Goal: Entertainment & Leisure: Browse casually

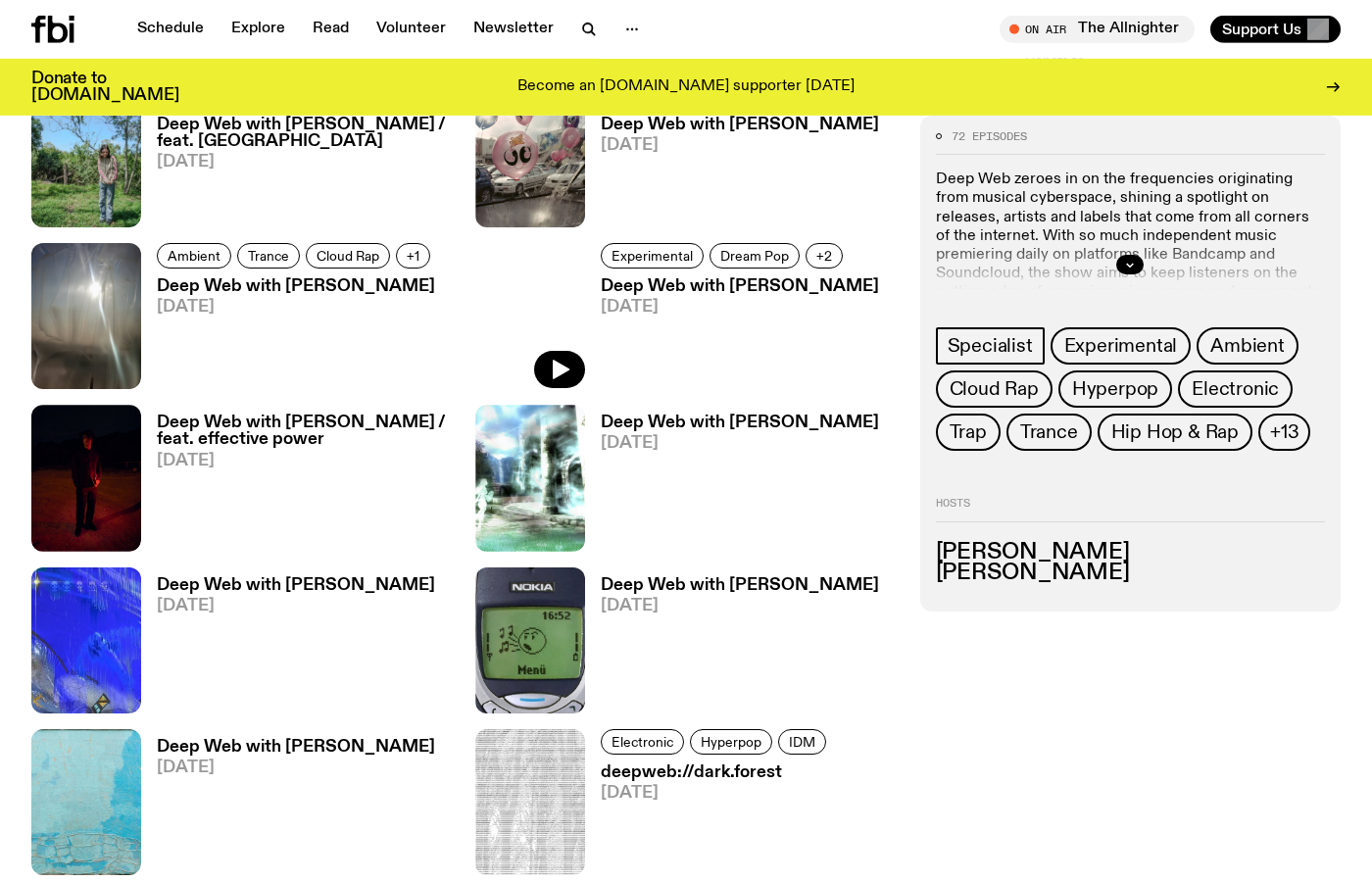
scroll to position [2008, 0]
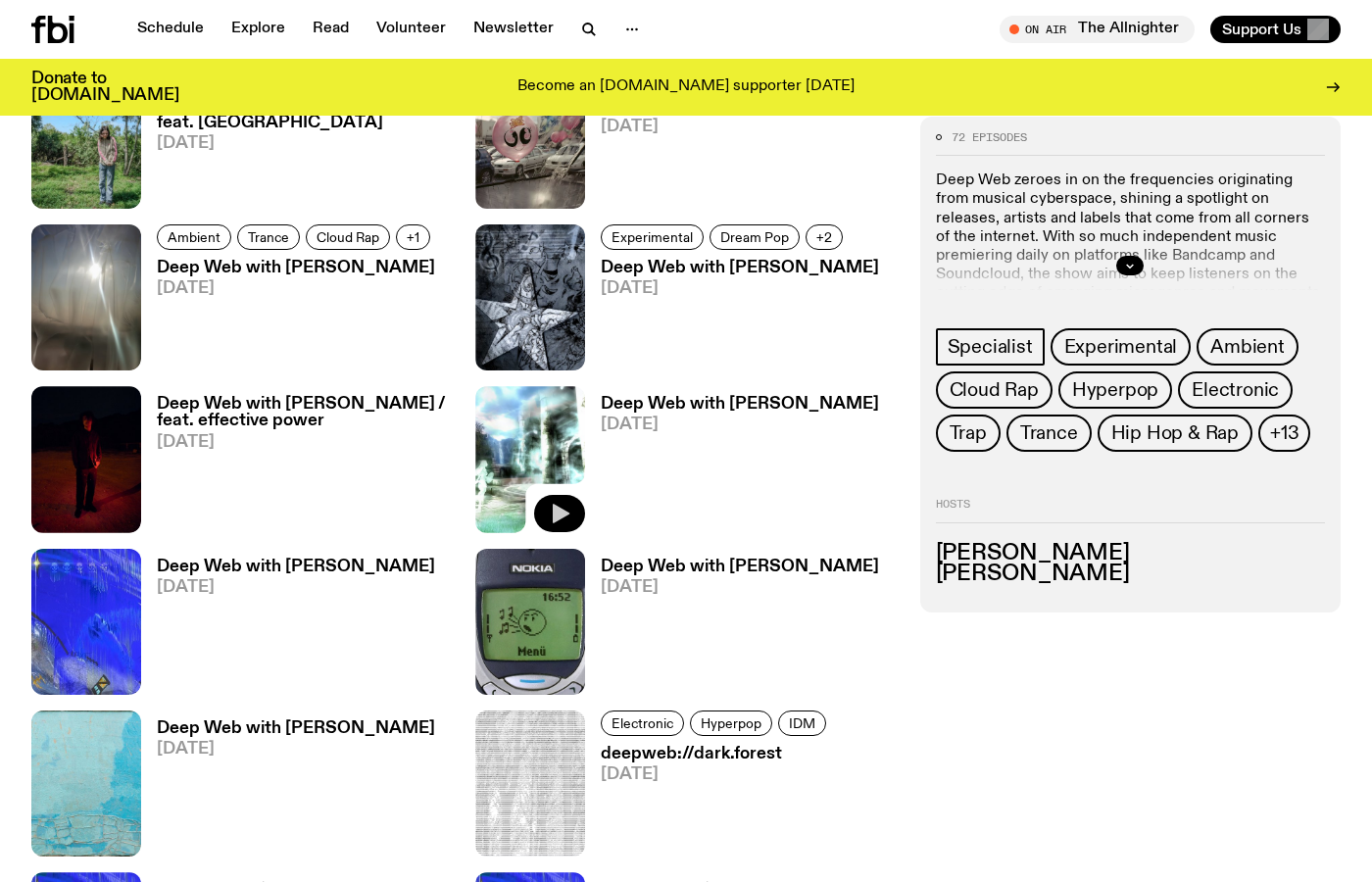
click at [555, 513] on icon "button" at bounding box center [561, 514] width 17 height 20
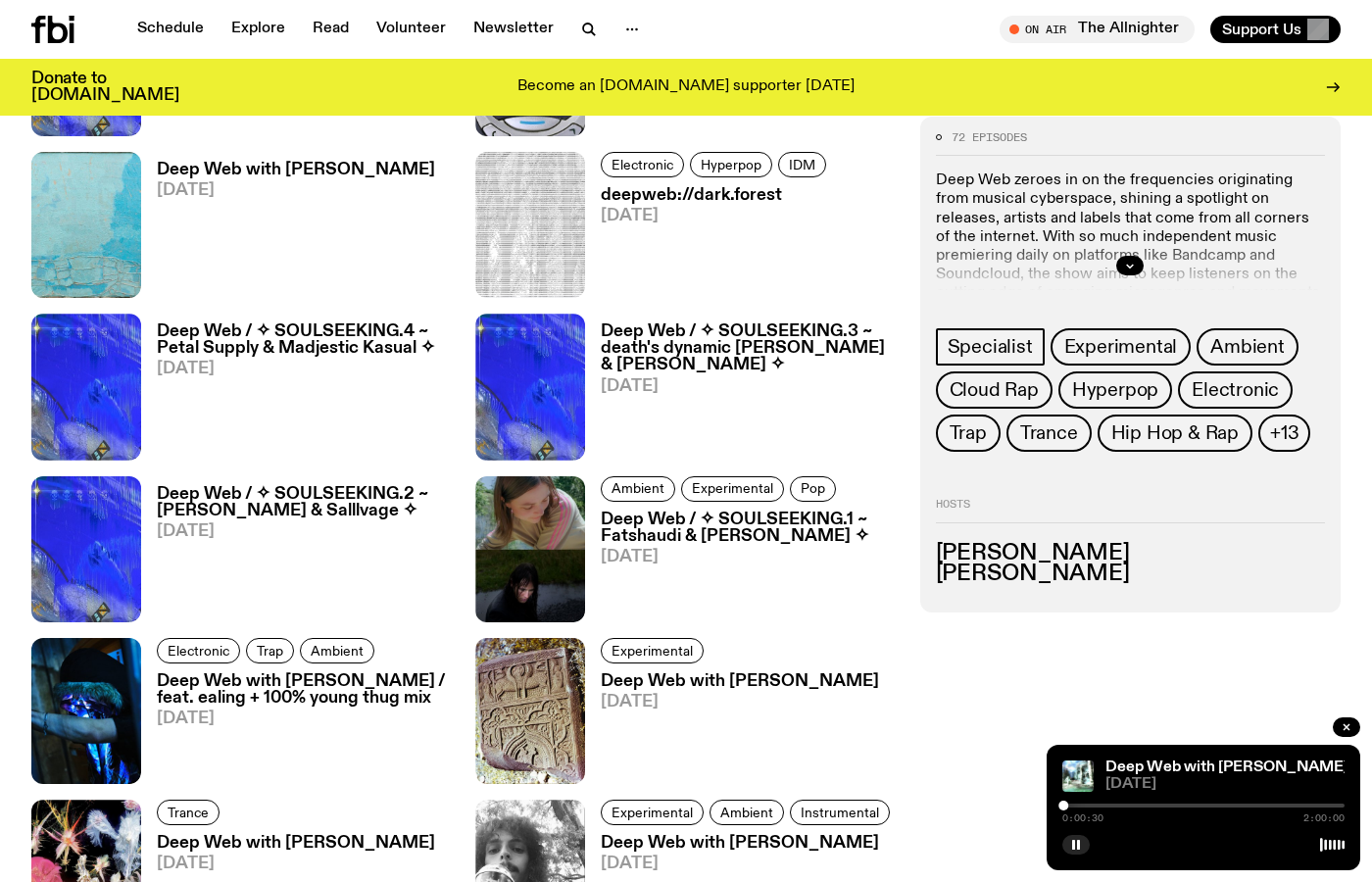
scroll to position [2455, 0]
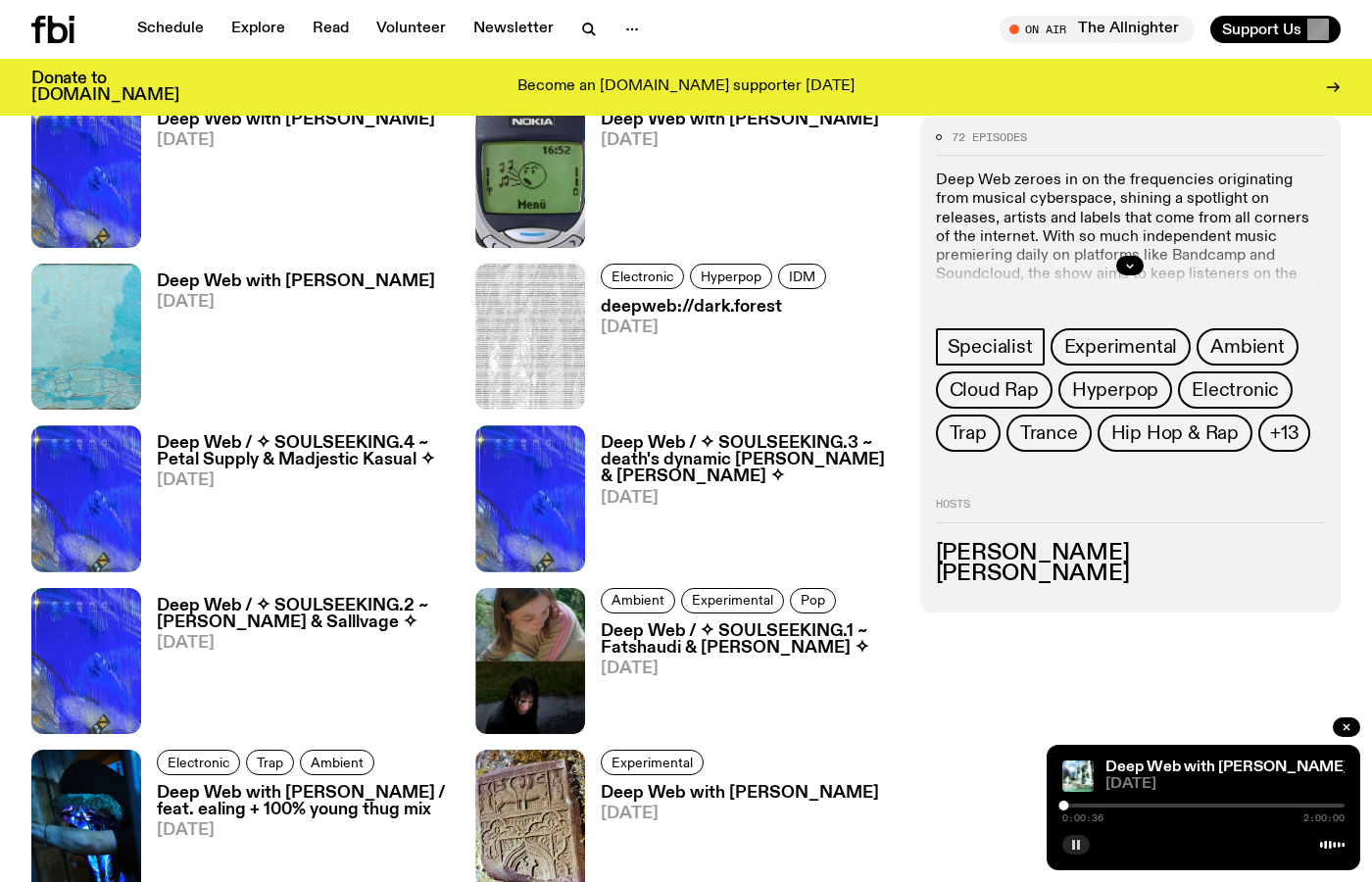
click at [1068, 842] on button "button" at bounding box center [1077, 846] width 28 height 20
click at [562, 386] on icon "button" at bounding box center [561, 390] width 17 height 20
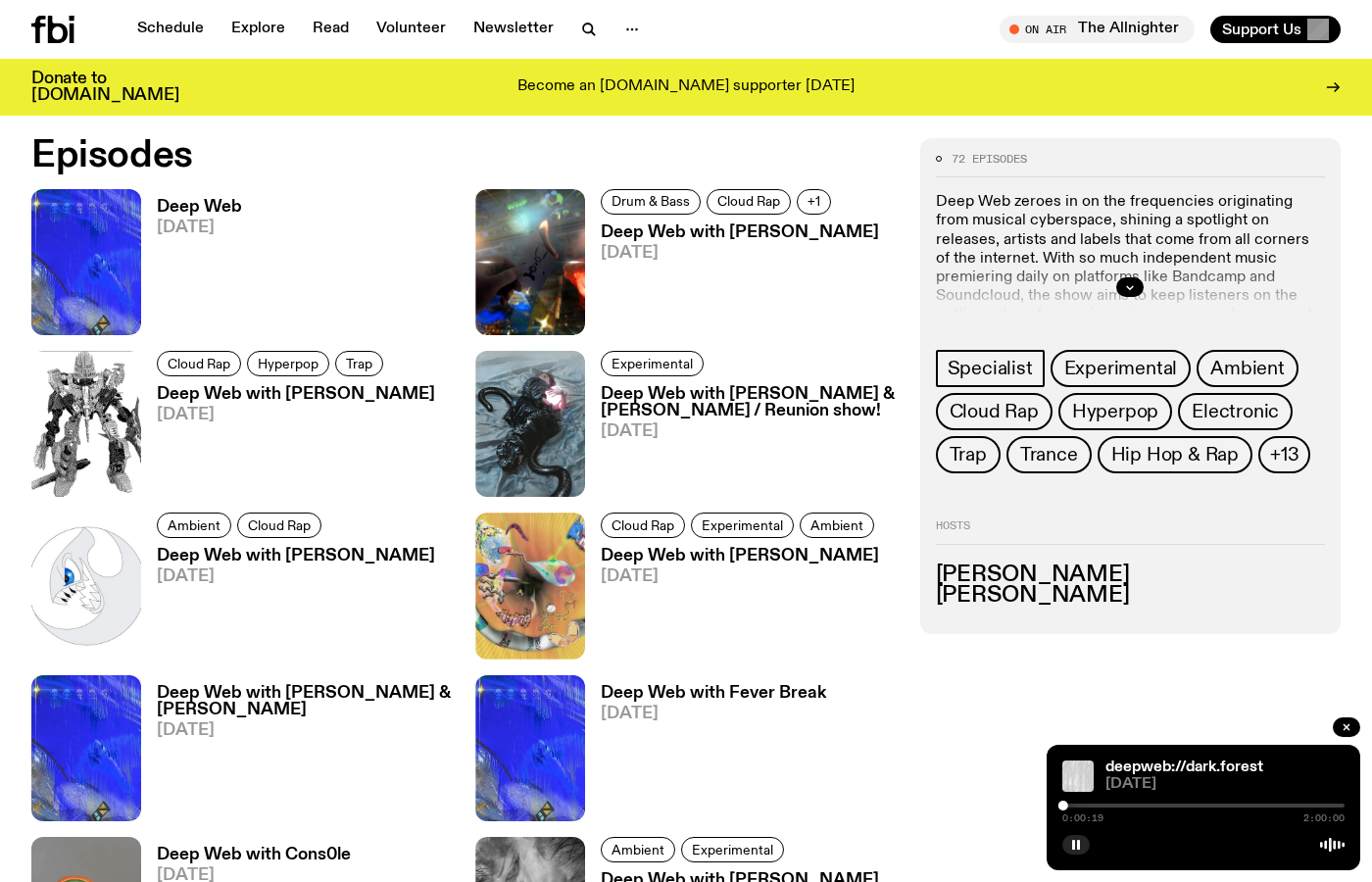
scroll to position [890, 0]
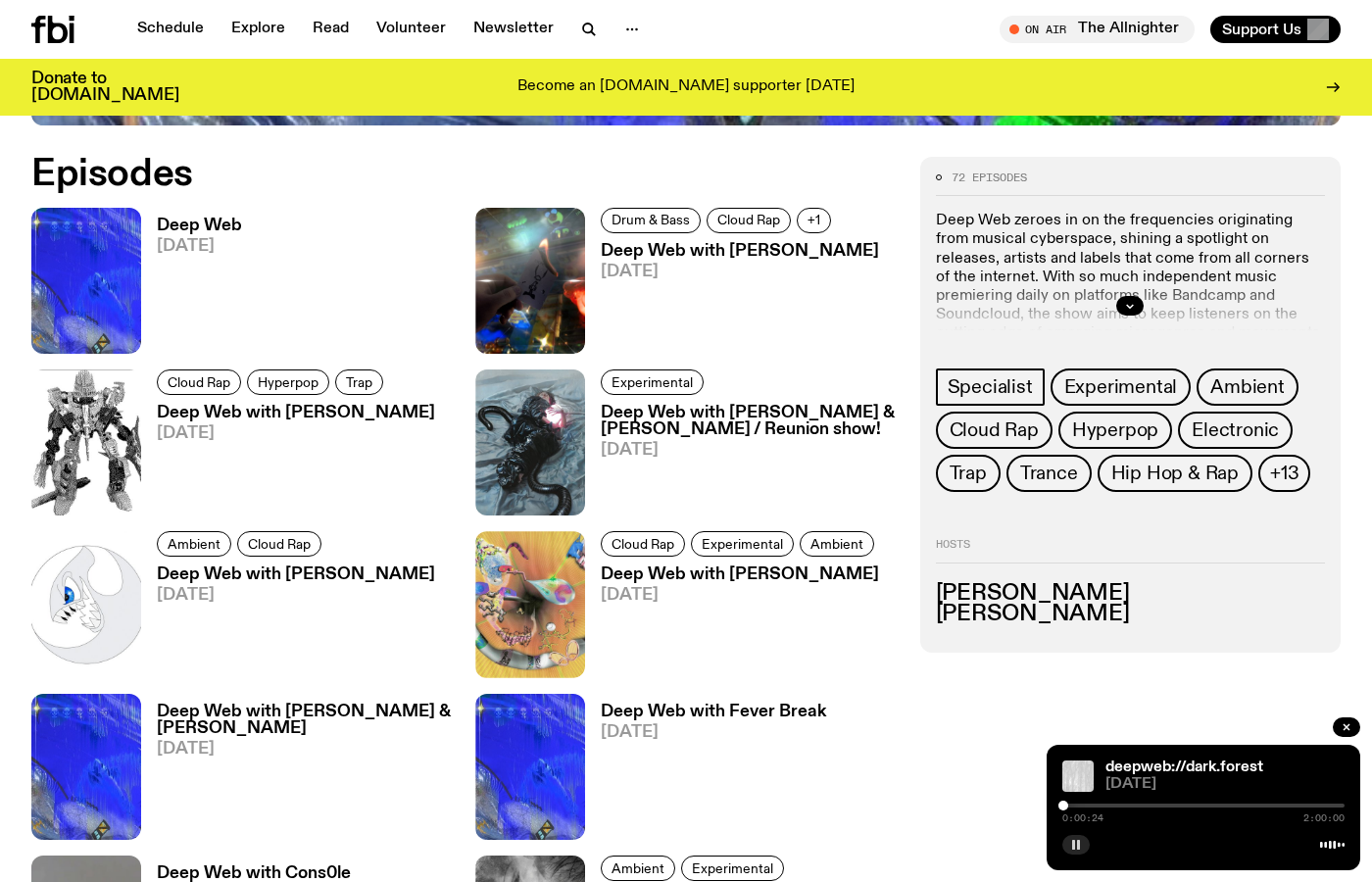
click at [1080, 842] on rect "button" at bounding box center [1079, 846] width 3 height 10
click icon "button"
click at [1082, 846] on button "button" at bounding box center [1077, 846] width 28 height 20
click at [562, 493] on icon "button" at bounding box center [561, 497] width 17 height 20
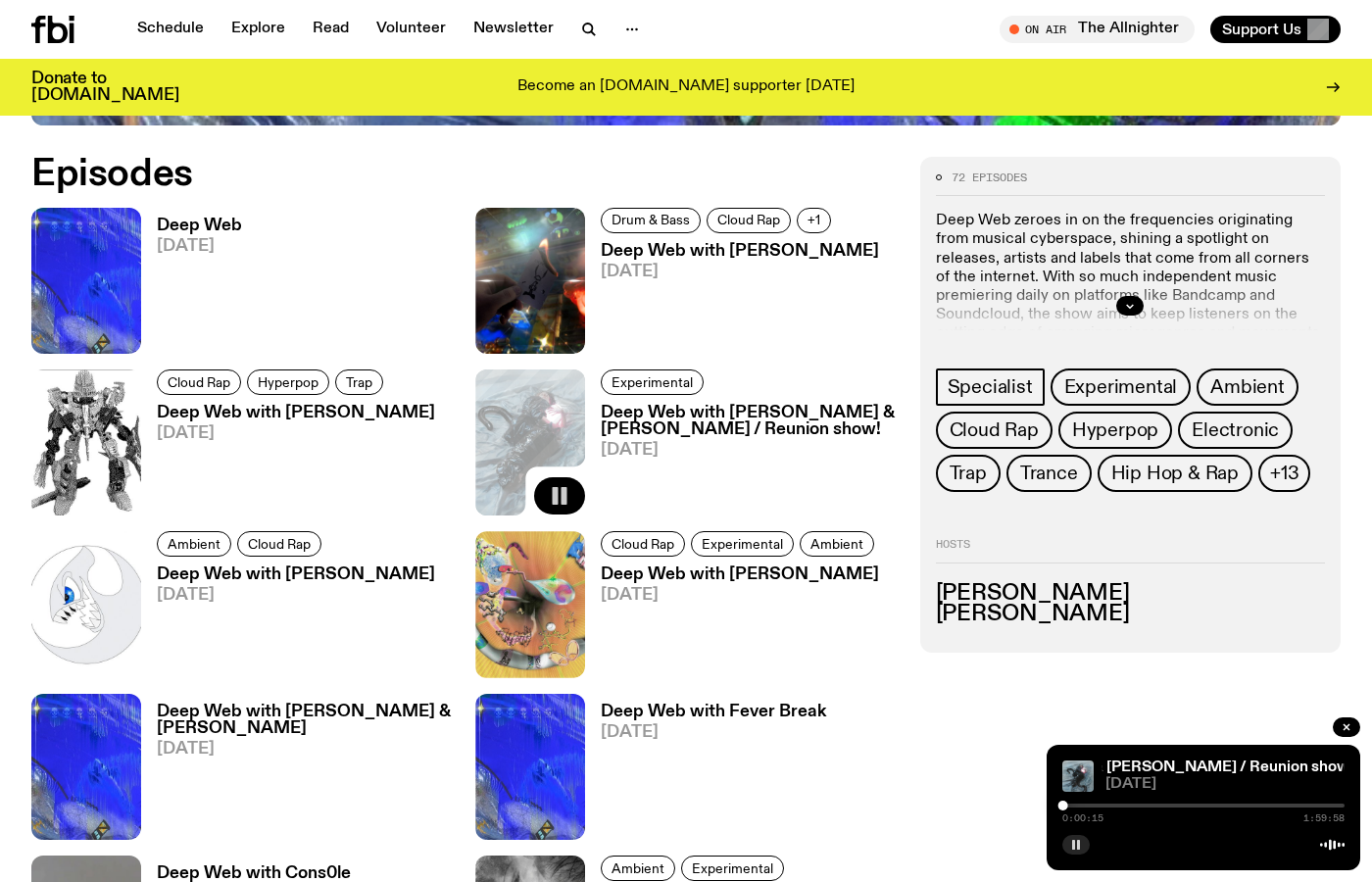
click at [1076, 848] on icon "button" at bounding box center [1077, 846] width 12 height 12
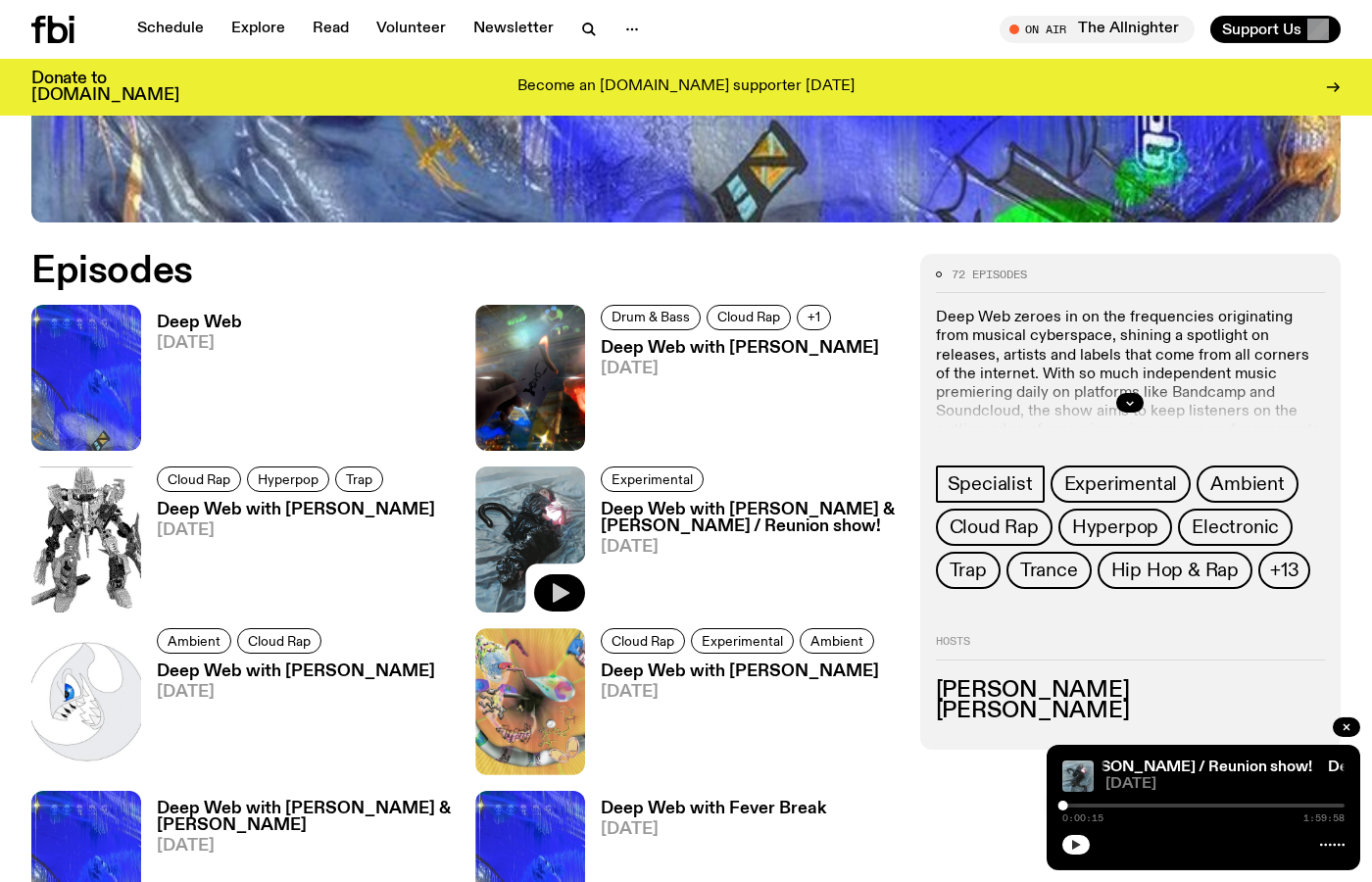
scroll to position [220, 0]
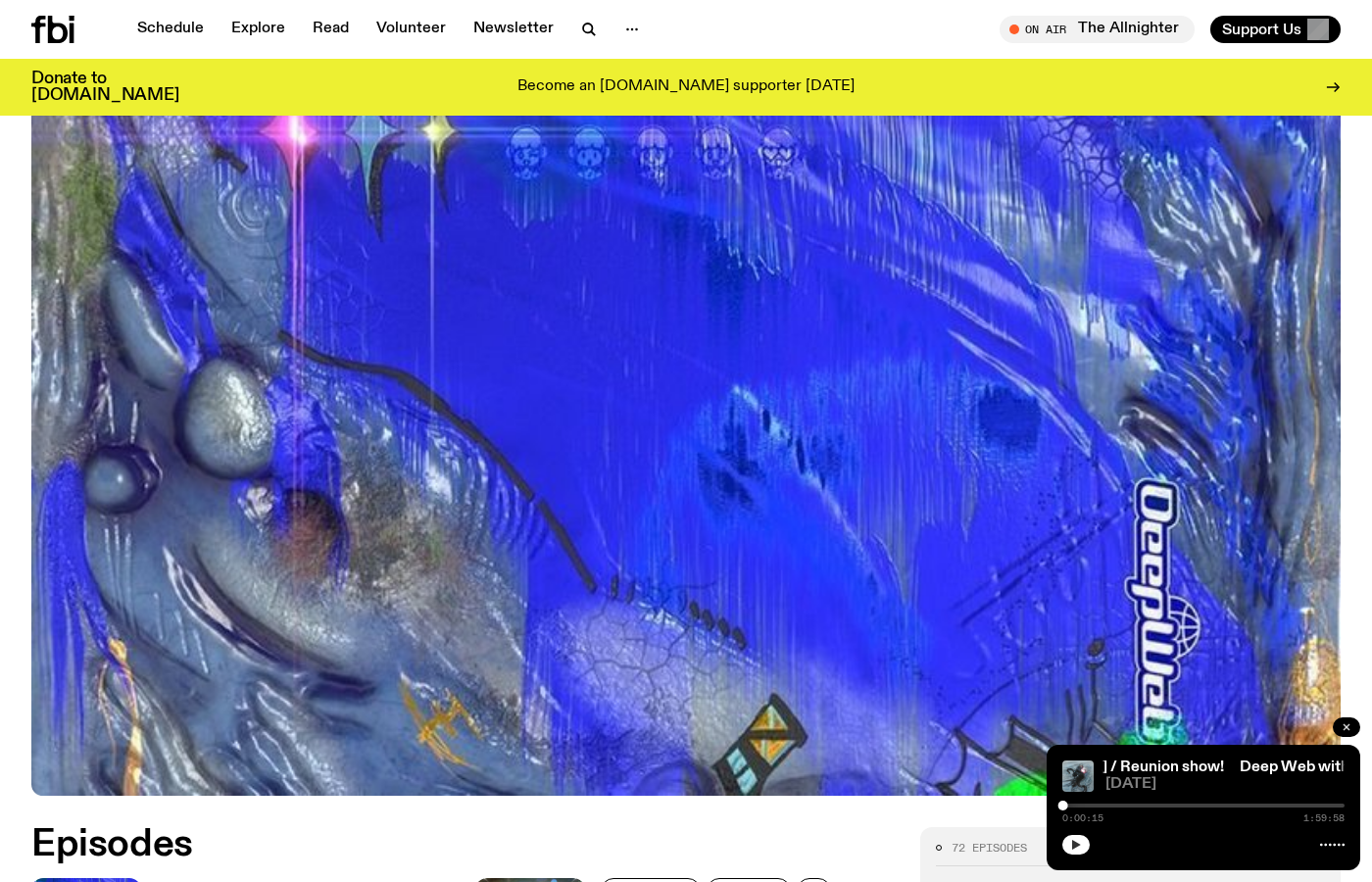
click at [1339, 729] on button "button" at bounding box center [1347, 727] width 28 height 20
